Goal: Information Seeking & Learning: Learn about a topic

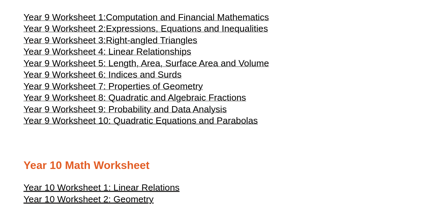
scroll to position [1995, 0]
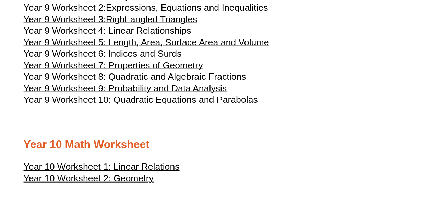
click at [193, 82] on span "Year 9 Worksheet 8: Quadratic and Algebraic Fractions" at bounding box center [135, 76] width 222 height 10
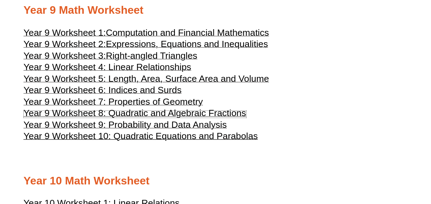
scroll to position [2068, 0]
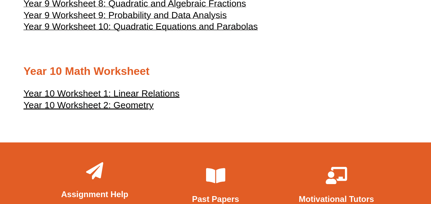
click at [139, 98] on u "Year 10 Worksheet 1: Linear Relations" at bounding box center [102, 93] width 156 height 10
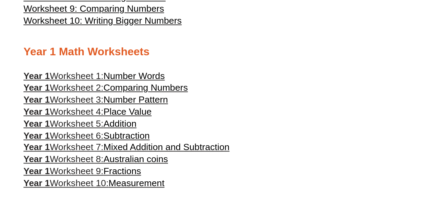
scroll to position [400, 0]
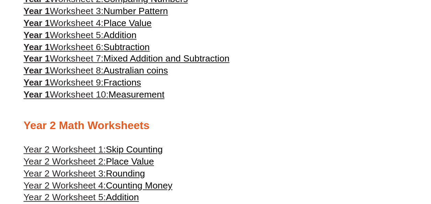
click at [136, 87] on span "Fractions" at bounding box center [123, 82] width 38 height 10
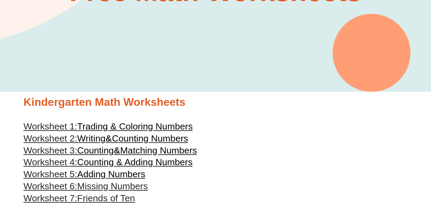
scroll to position [0, 0]
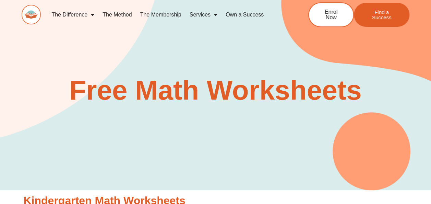
click at [83, 15] on link "The Difference" at bounding box center [73, 15] width 51 height 16
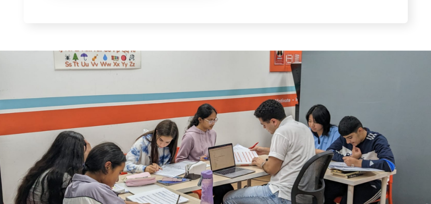
scroll to position [1730, 0]
